Goal: Information Seeking & Learning: Check status

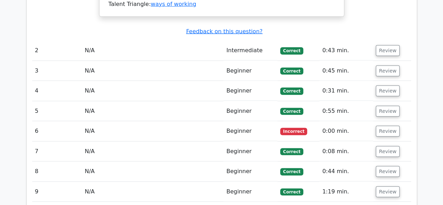
scroll to position [883, 0]
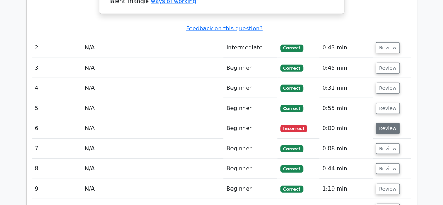
click at [382, 123] on button "Review" at bounding box center [388, 128] width 24 height 11
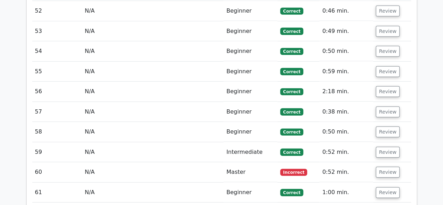
scroll to position [2311, 0]
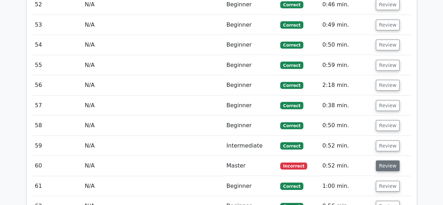
click at [386, 160] on button "Review" at bounding box center [388, 165] width 24 height 11
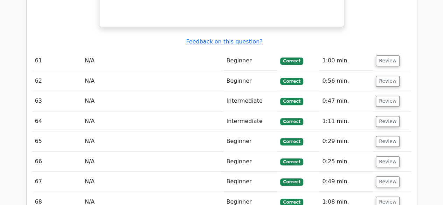
scroll to position [2770, 0]
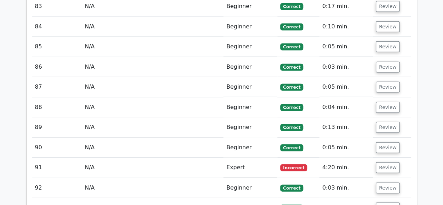
scroll to position [3604, 0]
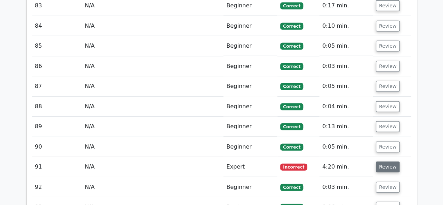
click at [385, 161] on button "Review" at bounding box center [388, 166] width 24 height 11
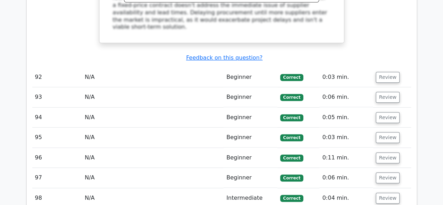
scroll to position [4102, 0]
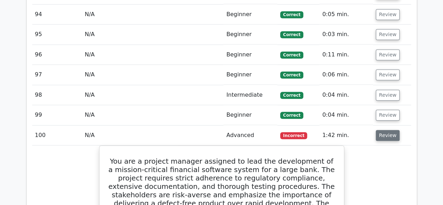
scroll to position [4205, 0]
click at [376, 130] on button "Review" at bounding box center [388, 135] width 24 height 11
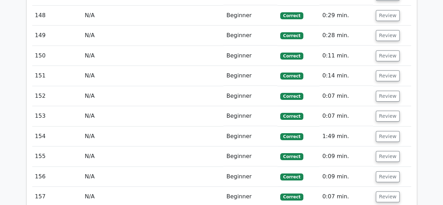
scroll to position [5340, 0]
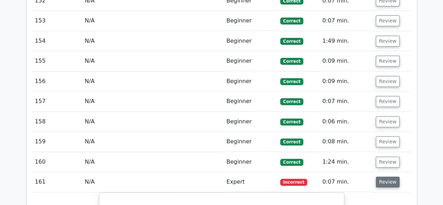
scroll to position [5388, 0]
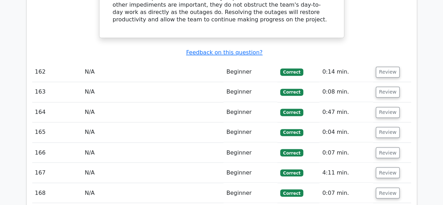
scroll to position [5841, 0]
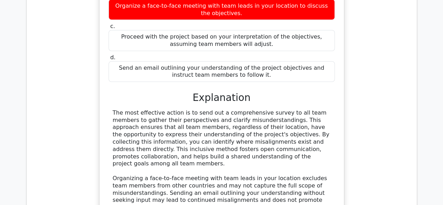
scroll to position [6249, 0]
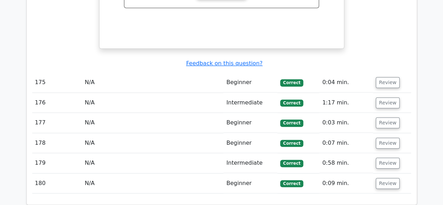
scroll to position [6858, 0]
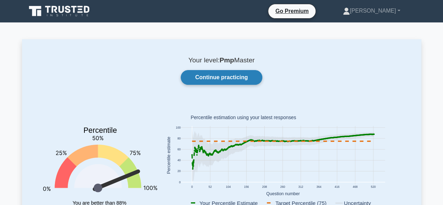
click at [220, 75] on link "Continue practicing" at bounding box center [221, 77] width 81 height 15
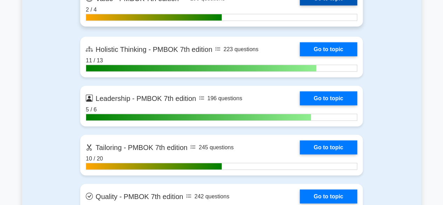
scroll to position [2142, 0]
